Goal: Task Accomplishment & Management: Use online tool/utility

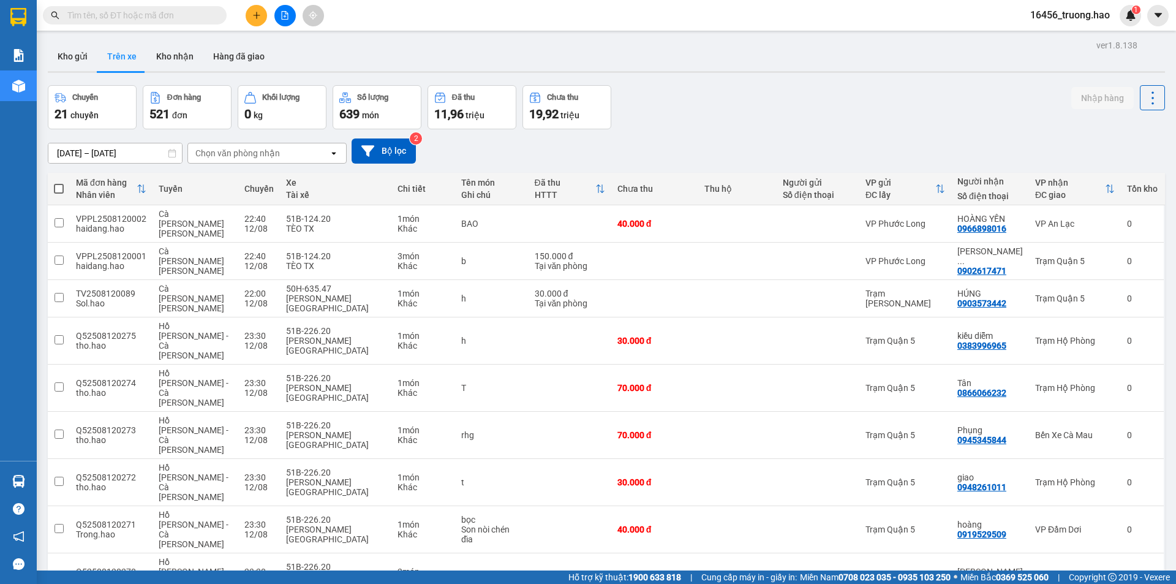
click at [1102, 473] on span "100 / trang" at bounding box center [1109, 473] width 44 height 12
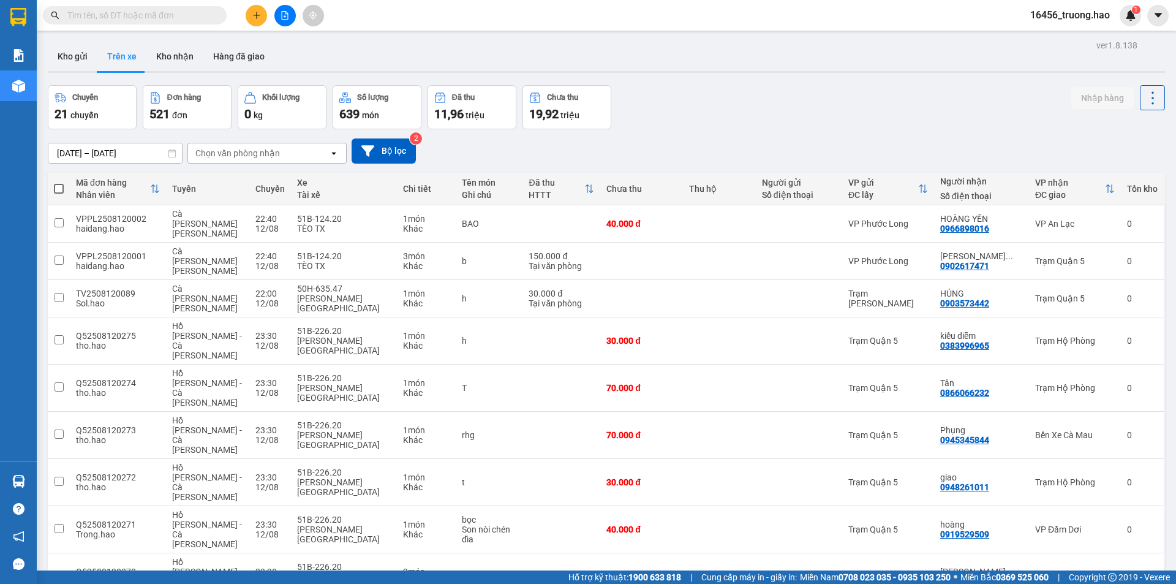
click at [265, 149] on div "Chọn văn phòng nhận" at bounding box center [237, 153] width 85 height 12
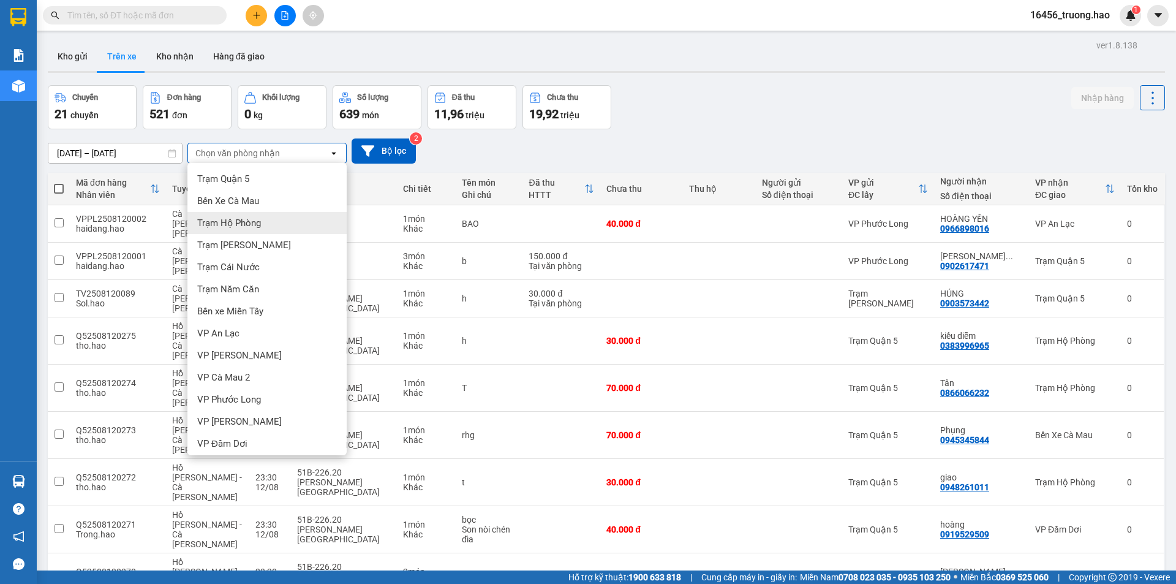
click at [265, 222] on div "Trạm Hộ Phòng" at bounding box center [266, 223] width 159 height 22
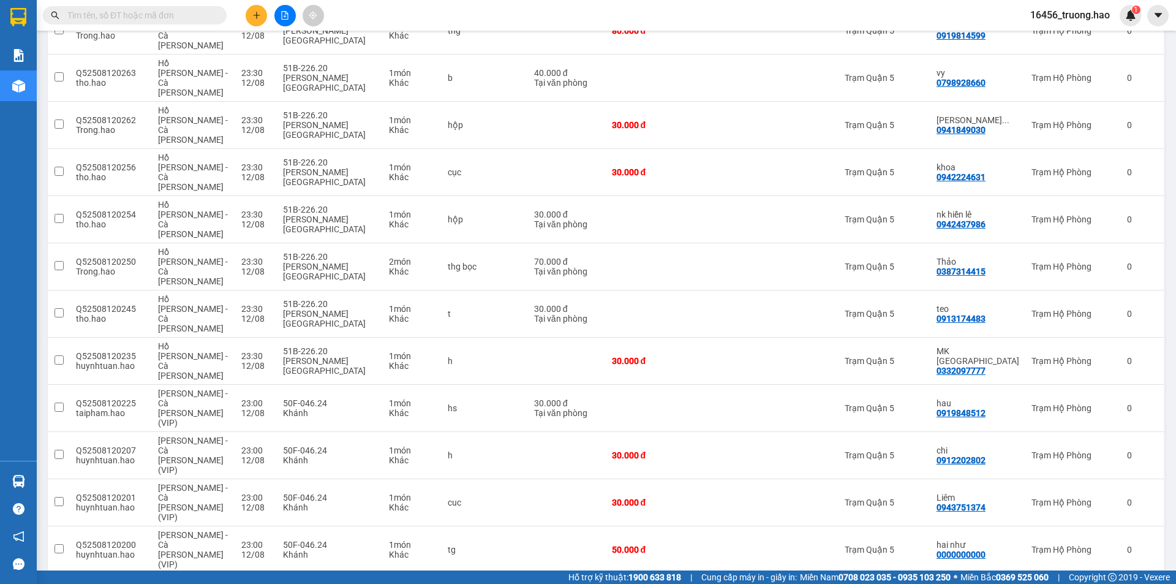
scroll to position [429, 0]
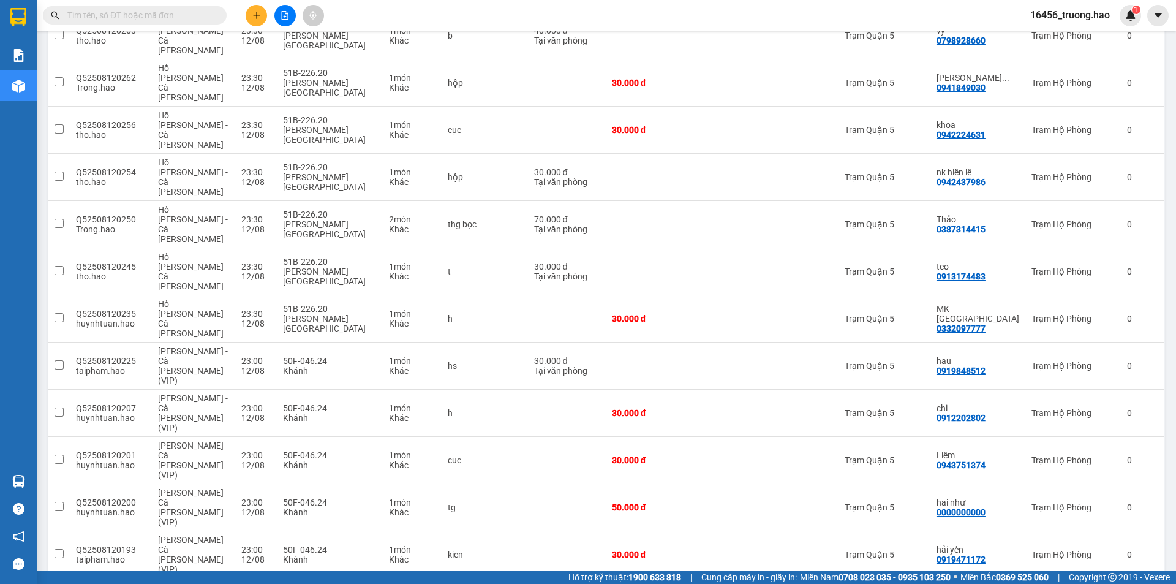
checkbox input "true"
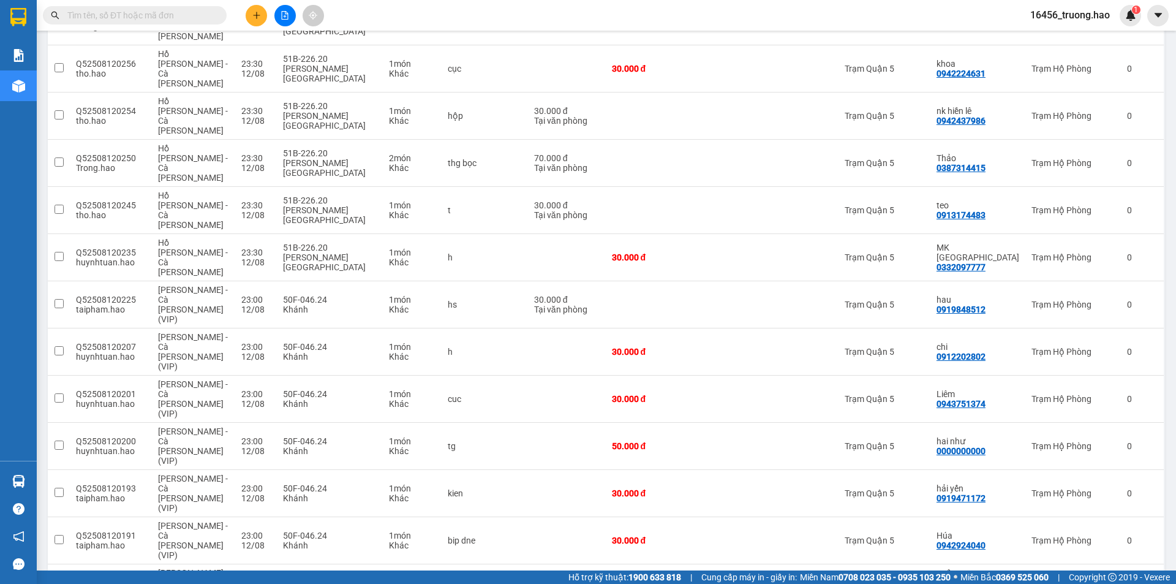
checkbox input "true"
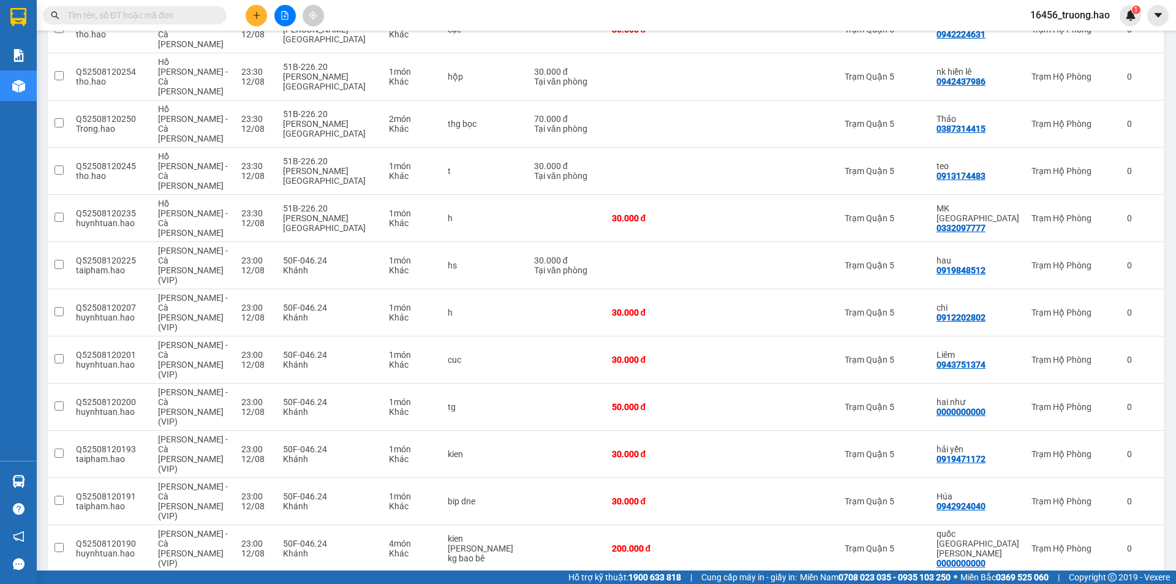
scroll to position [551, 0]
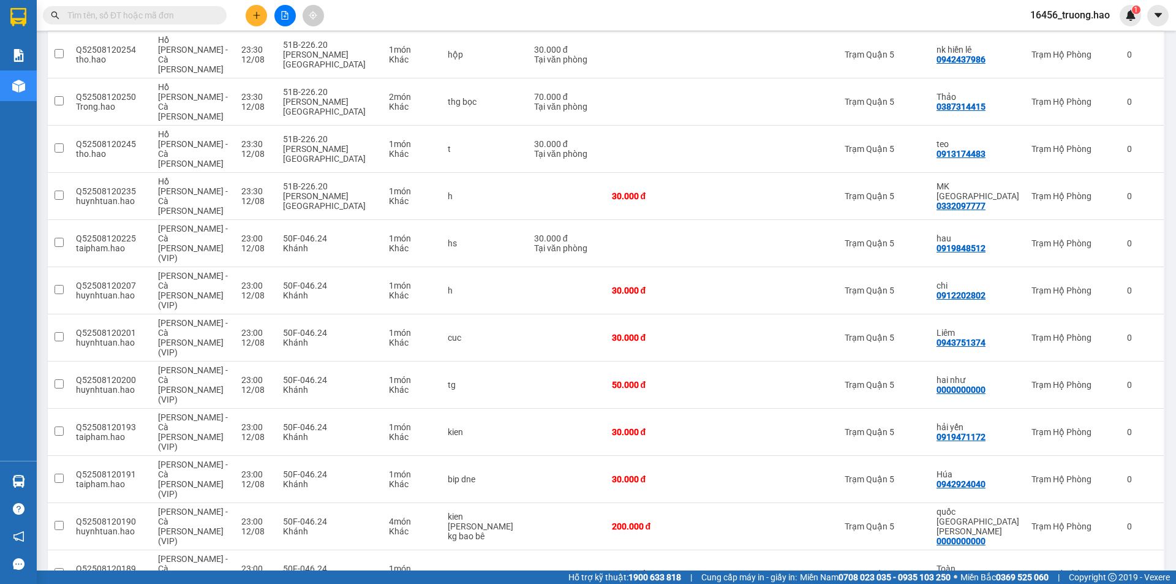
checkbox input "true"
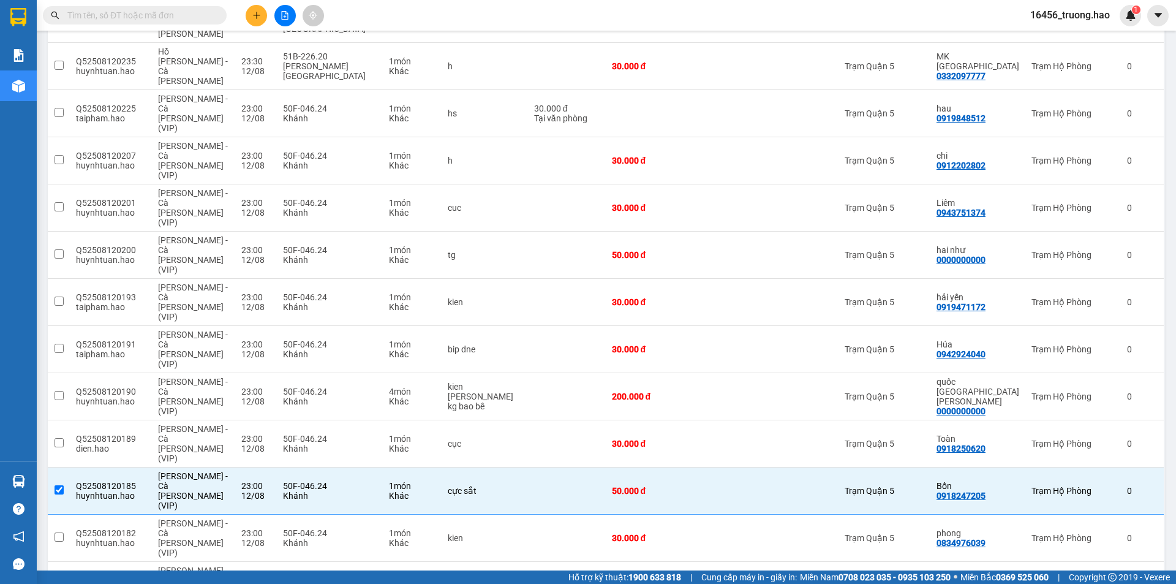
scroll to position [735, 0]
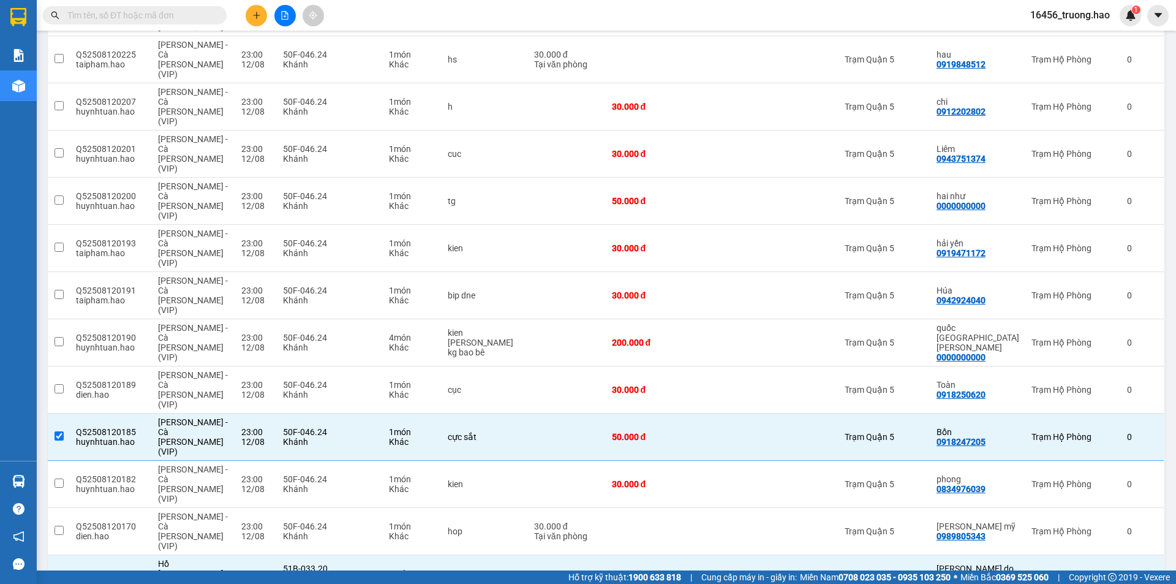
checkbox input "true"
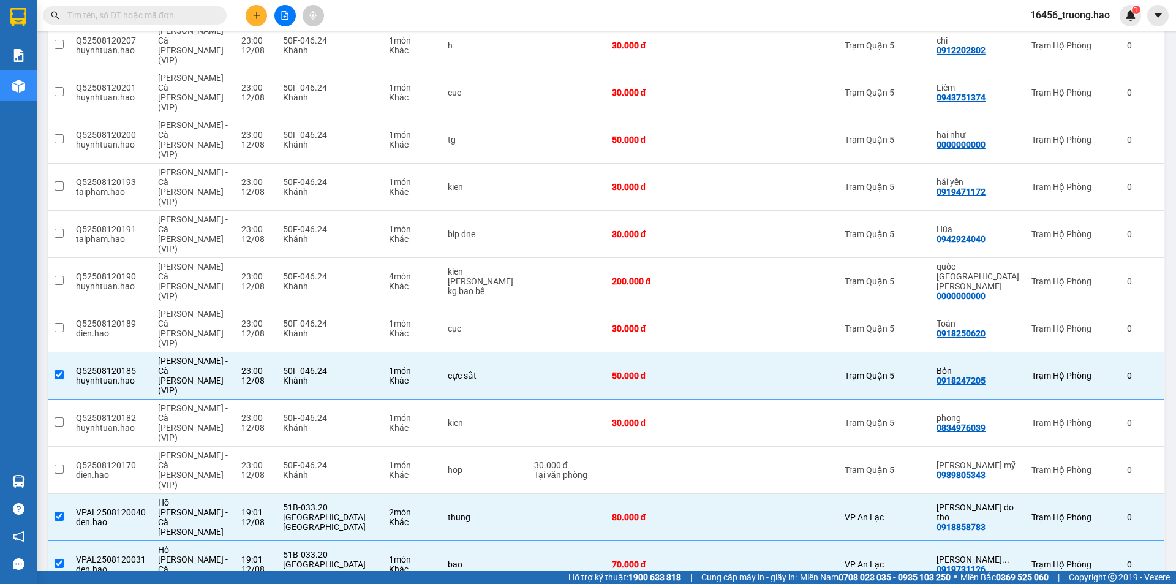
checkbox input "true"
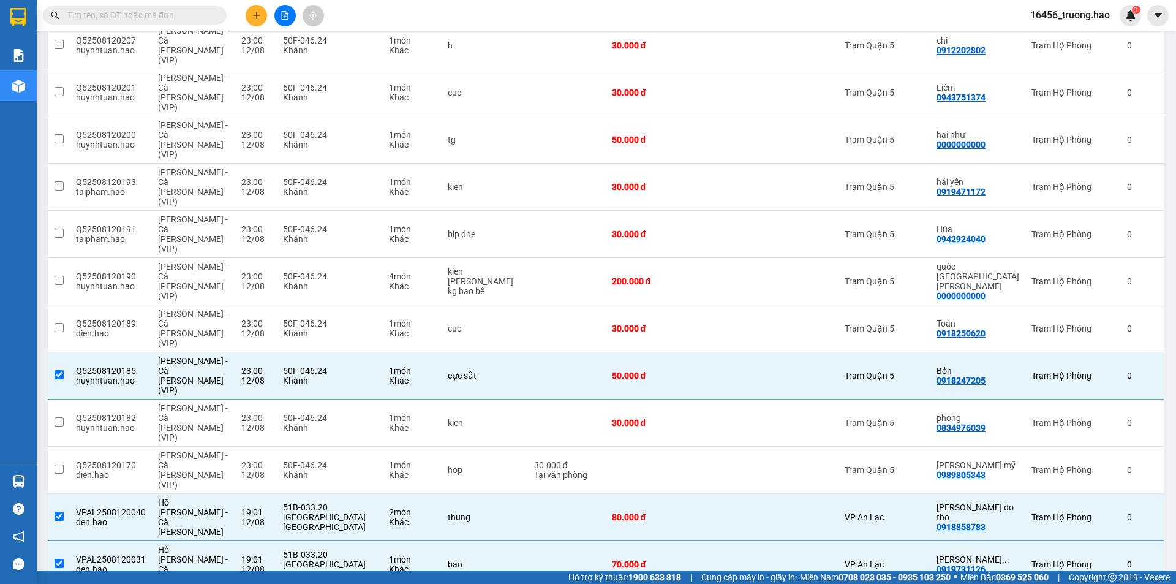
checkbox input "true"
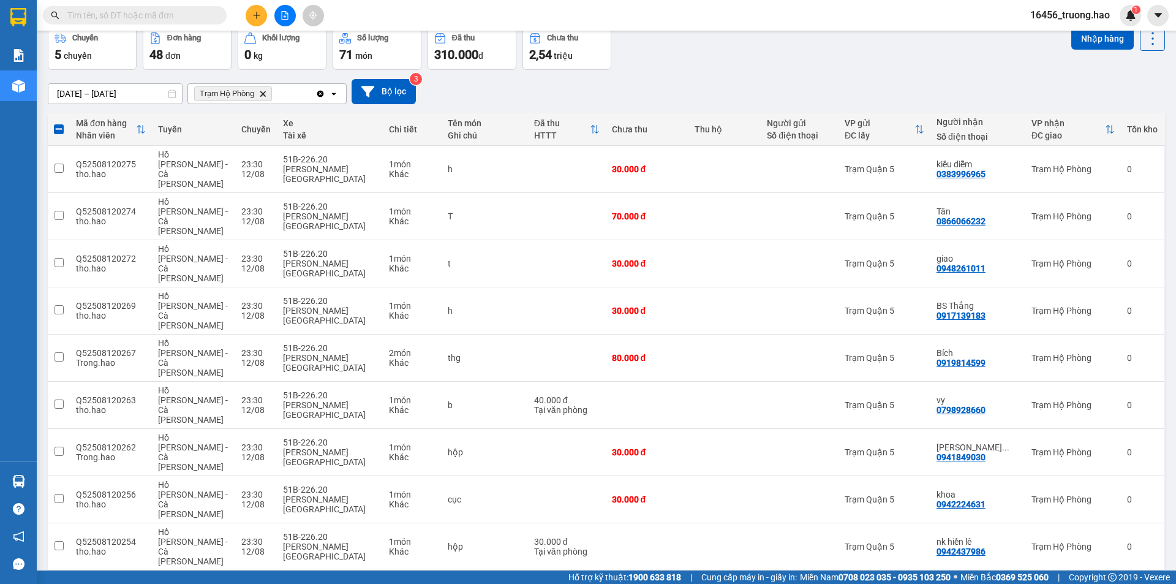
scroll to position [0, 0]
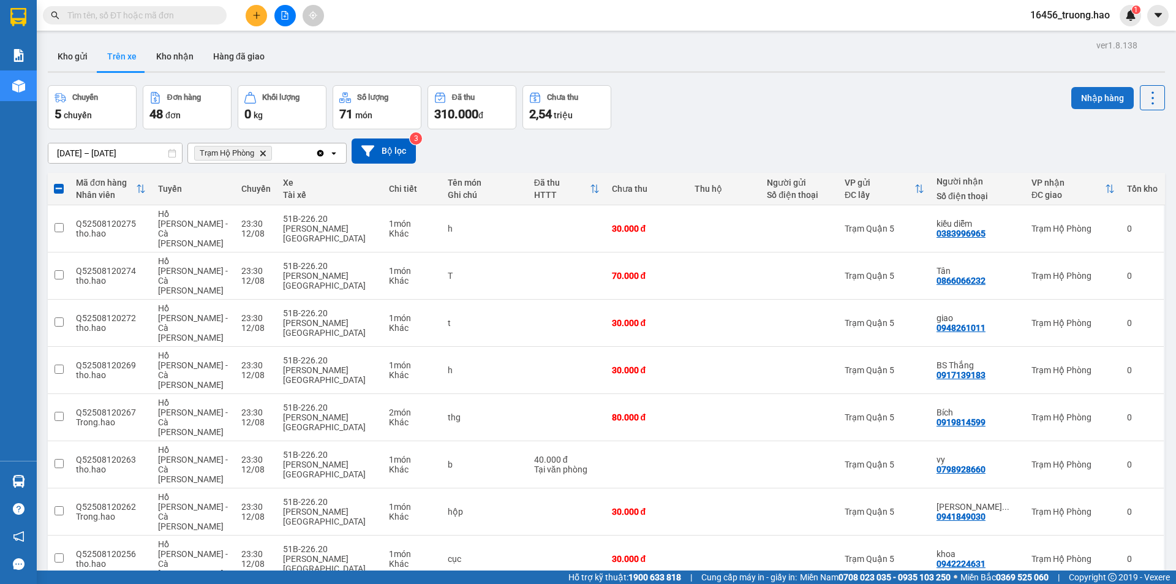
click at [1102, 92] on button "Nhập hàng" at bounding box center [1102, 98] width 62 height 22
checkbox input "false"
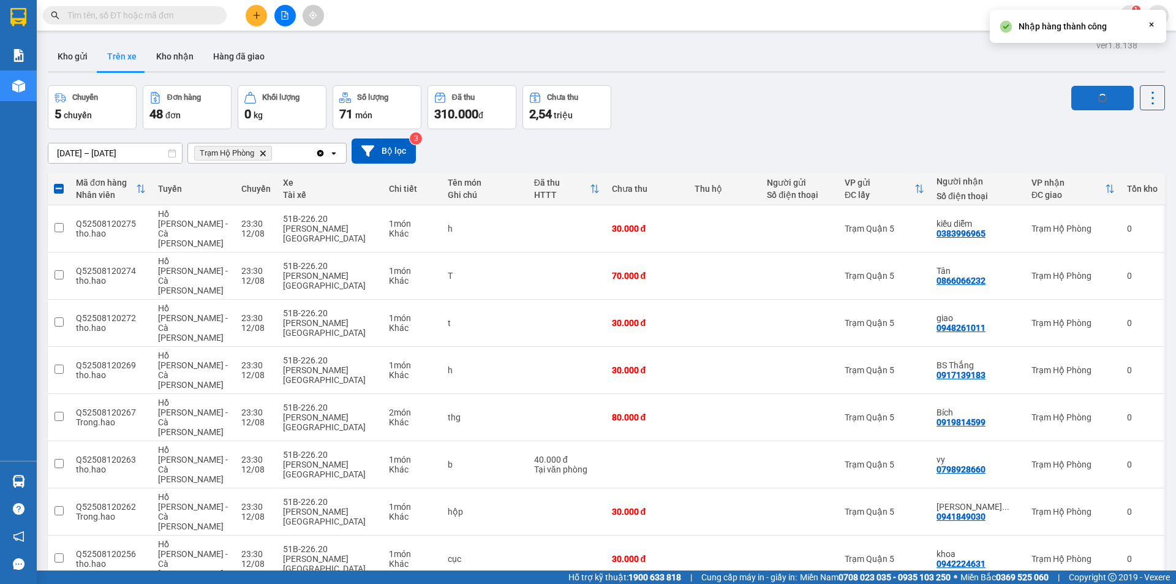
checkbox input "false"
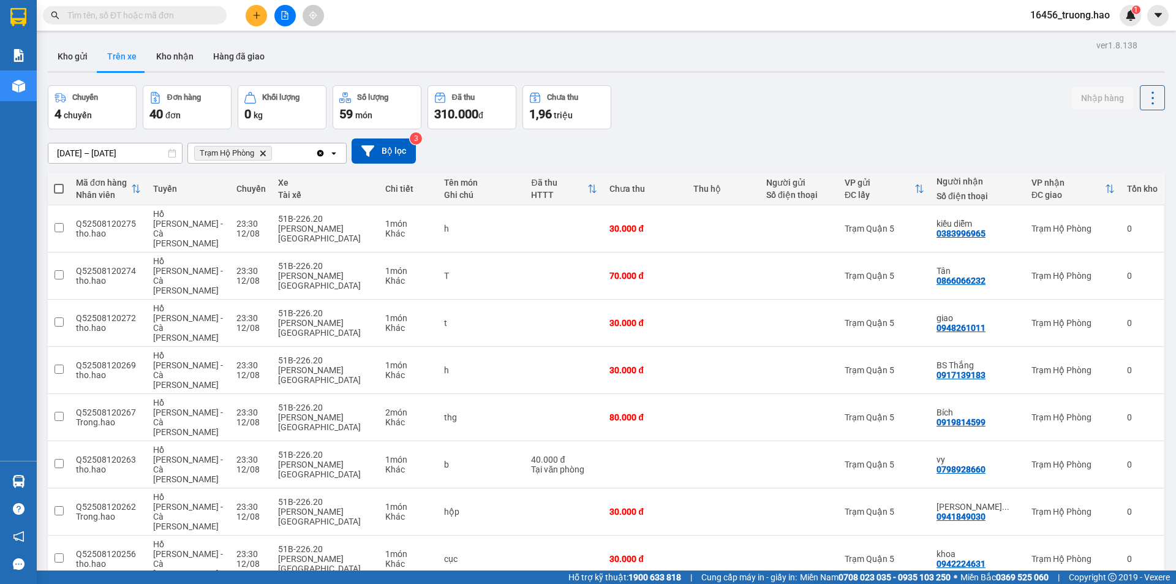
click at [156, 15] on input "text" at bounding box center [139, 15] width 145 height 13
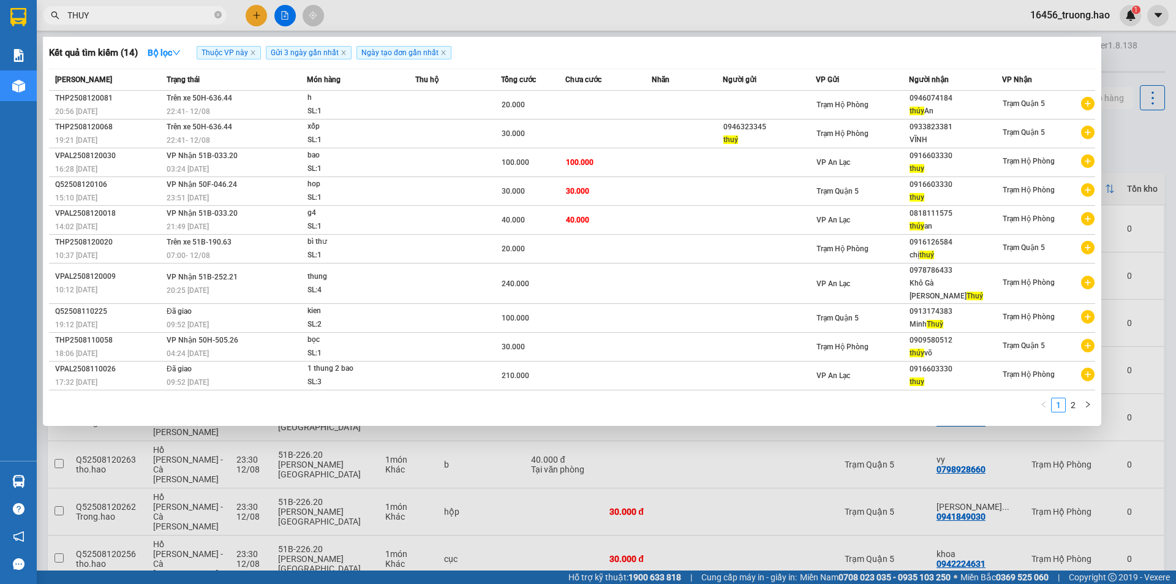
type input "THUY"
click at [454, 15] on div at bounding box center [588, 292] width 1176 height 584
